Goal: Information Seeking & Learning: Learn about a topic

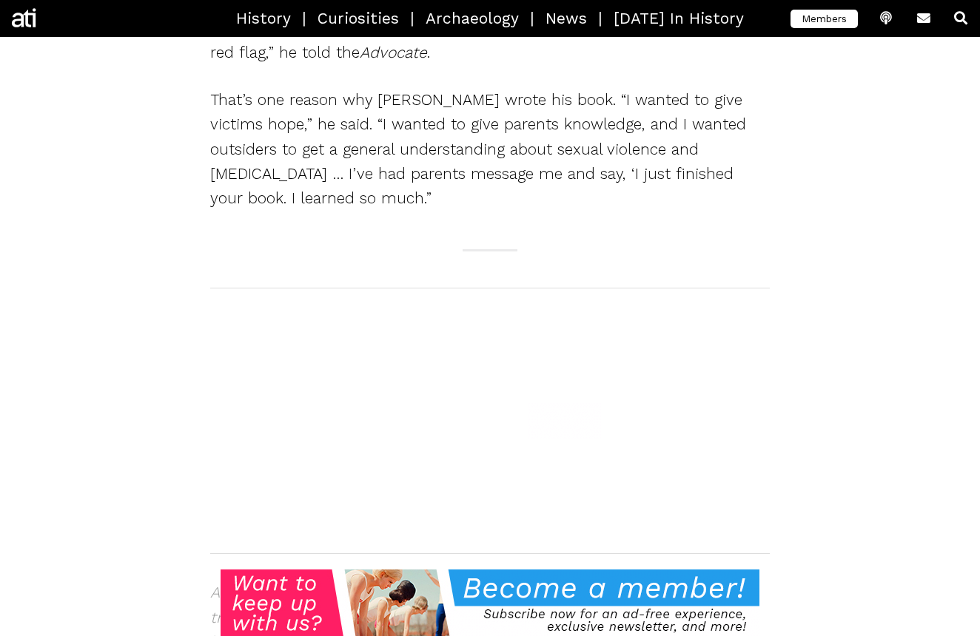
click at [353, 608] on link "[PERSON_NAME]" at bounding box center [371, 617] width 121 height 18
